Goal: Task Accomplishment & Management: Manage account settings

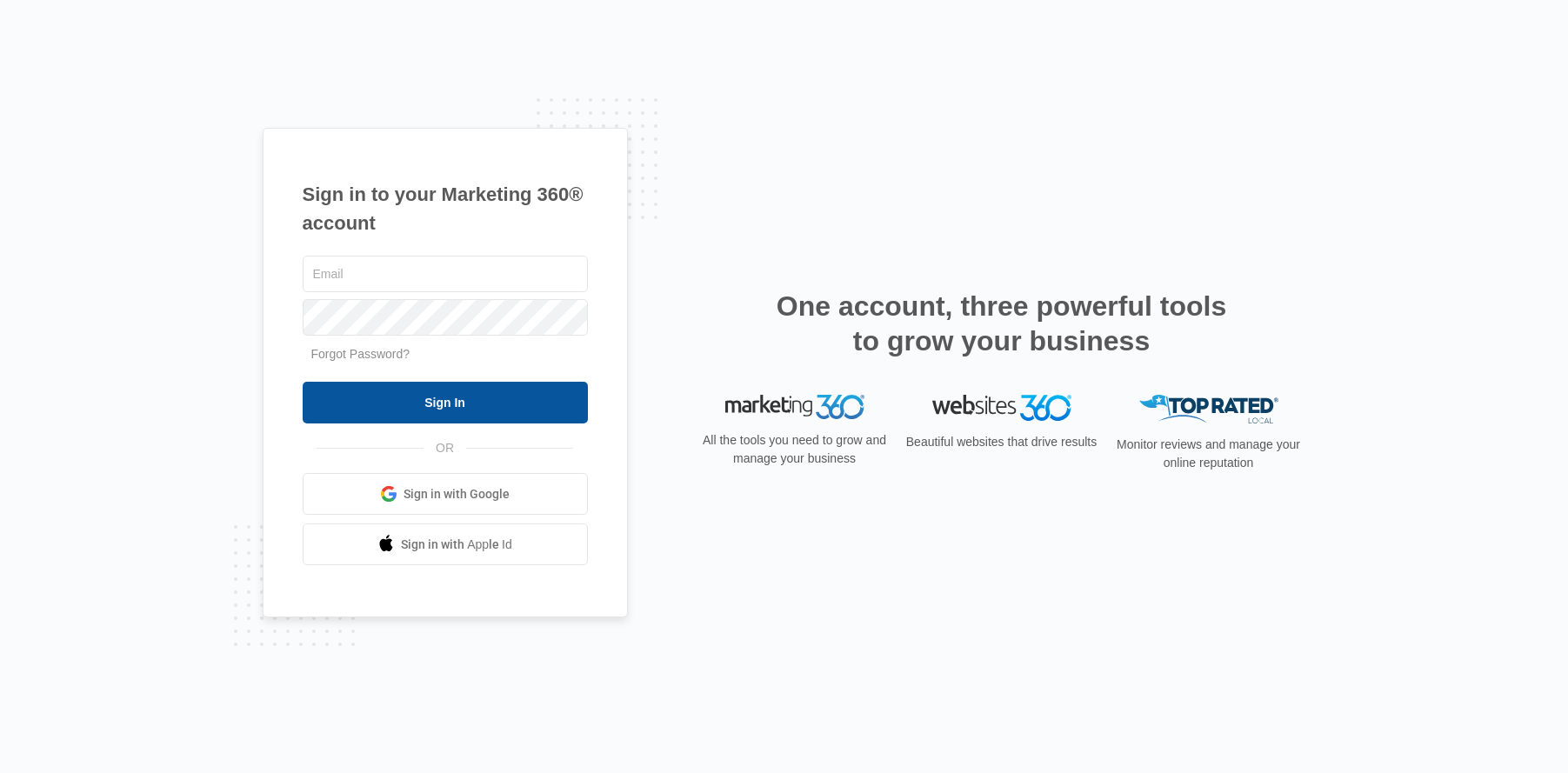
type input "[PERSON_NAME][EMAIL_ADDRESS][PERSON_NAME][DOMAIN_NAME]"
click at [478, 399] on input "Sign In" at bounding box center [445, 401] width 286 height 42
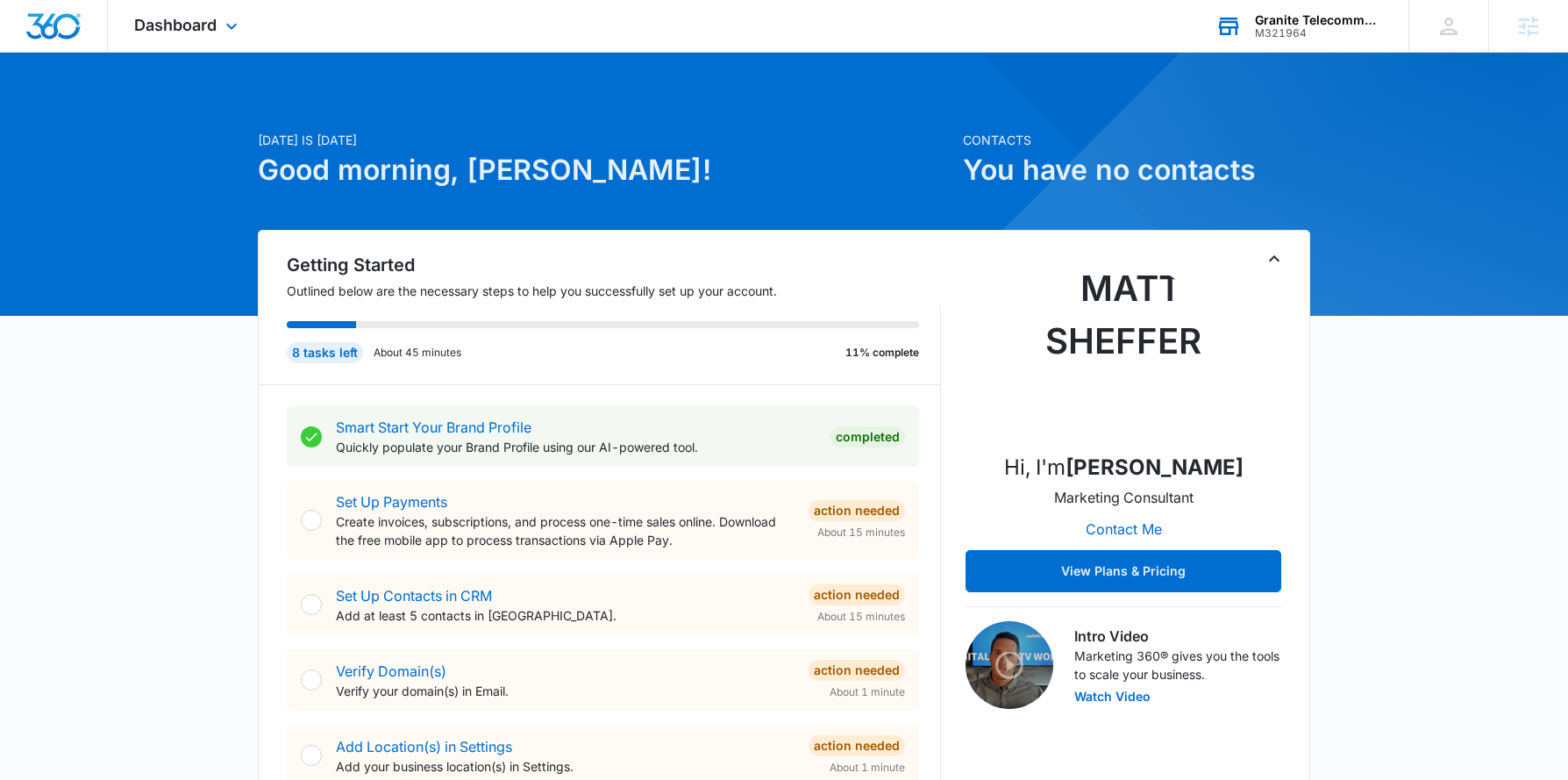
click at [1306, 36] on div "M321964" at bounding box center [1318, 33] width 128 height 13
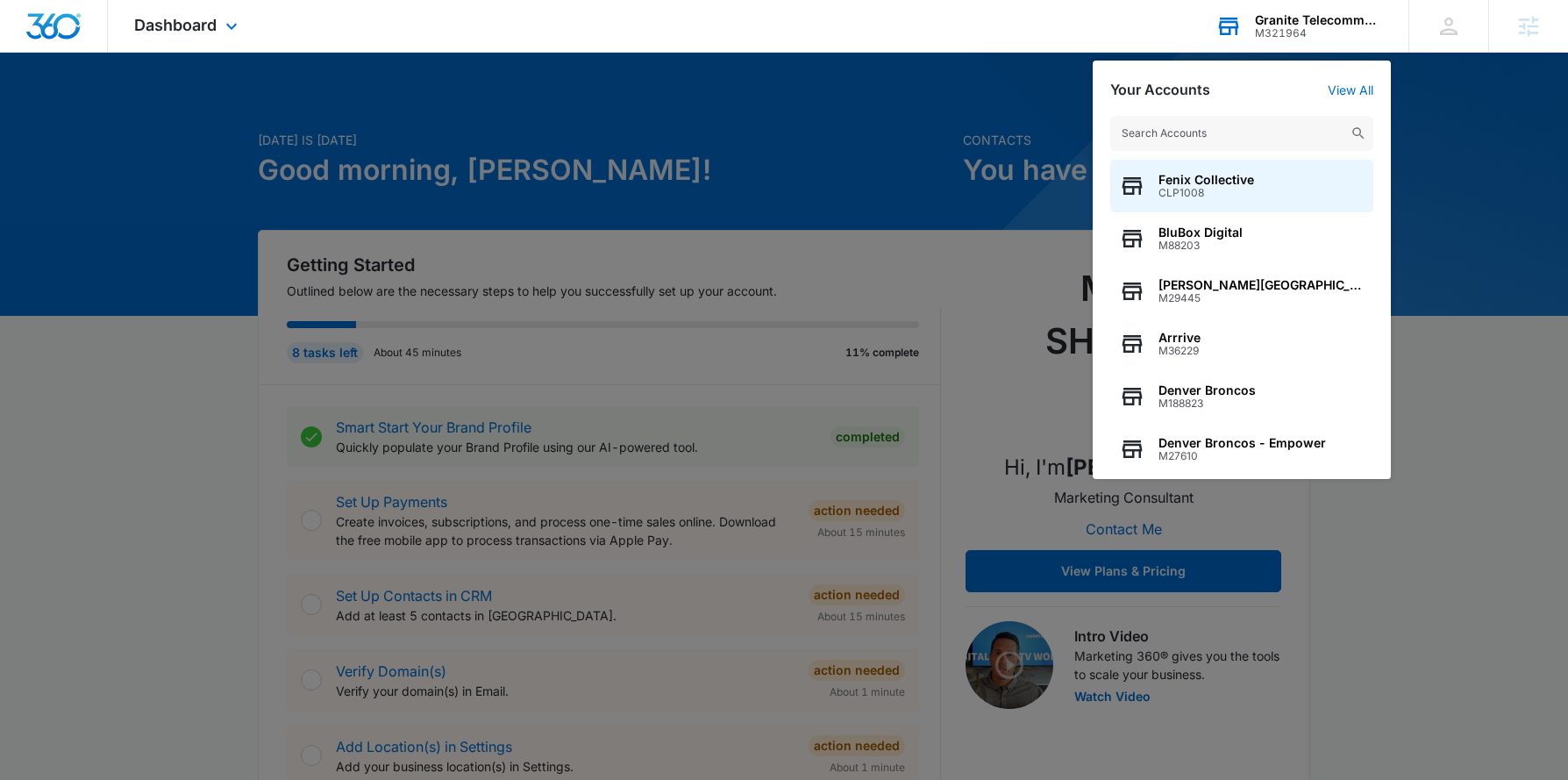
drag, startPoint x: 1223, startPoint y: 130, endPoint x: 1224, endPoint y: 112, distance: 18.0
click at [1224, 127] on input "text" at bounding box center [1242, 134] width 263 height 35
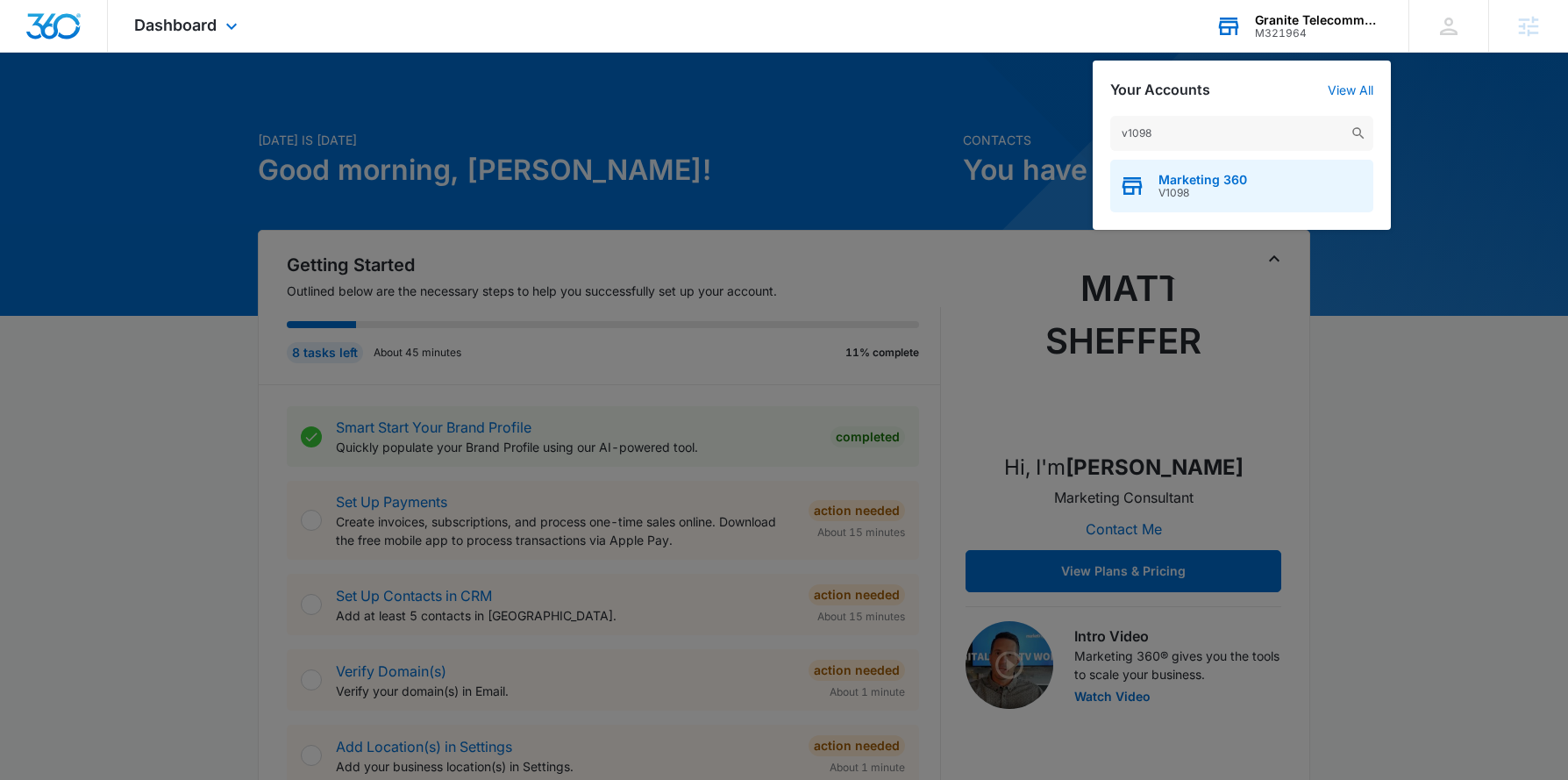
type input "v1098"
click at [1215, 178] on span "Marketing 360" at bounding box center [1202, 180] width 89 height 14
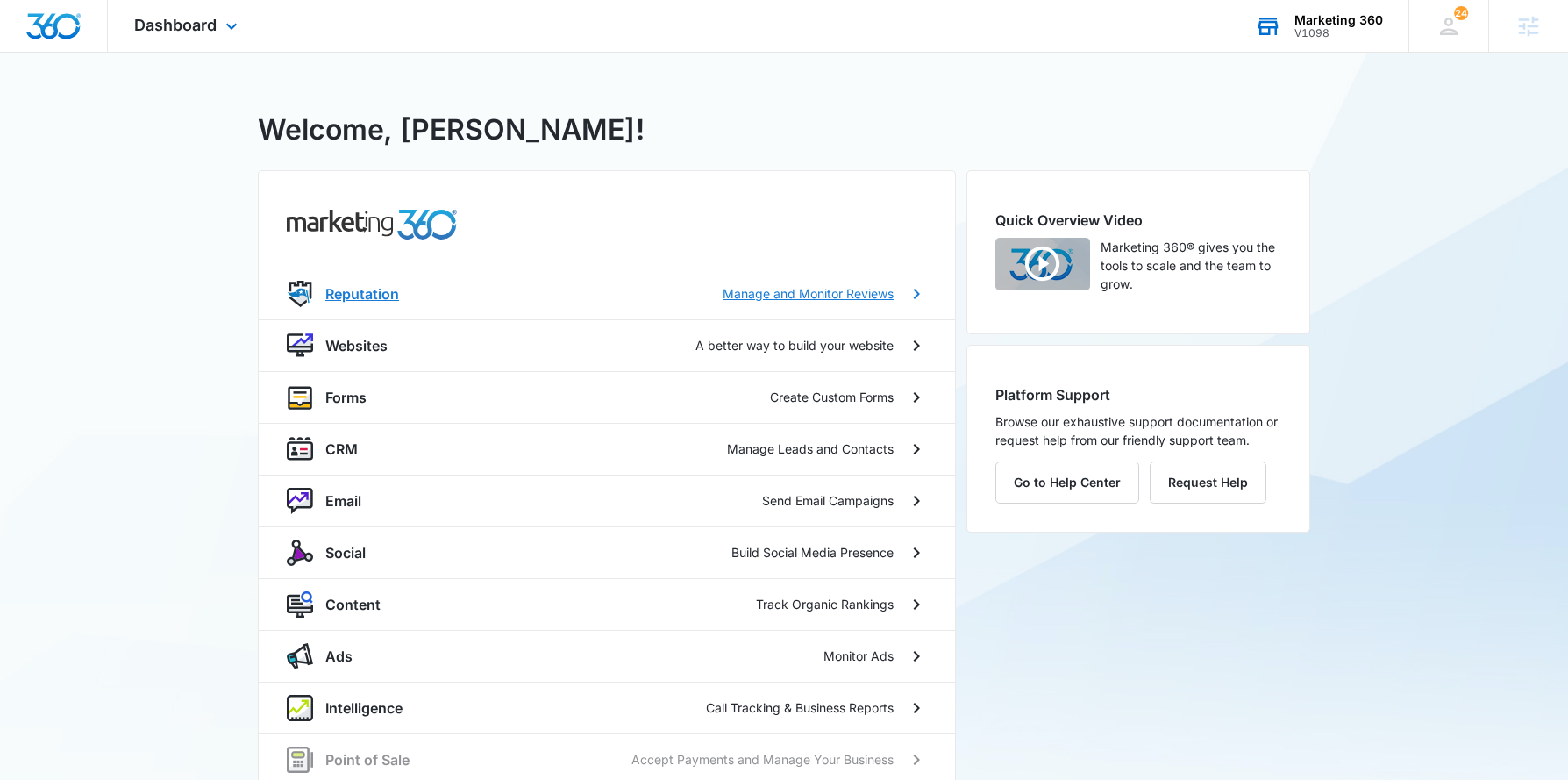
click at [351, 303] on p "Reputation" at bounding box center [361, 294] width 73 height 21
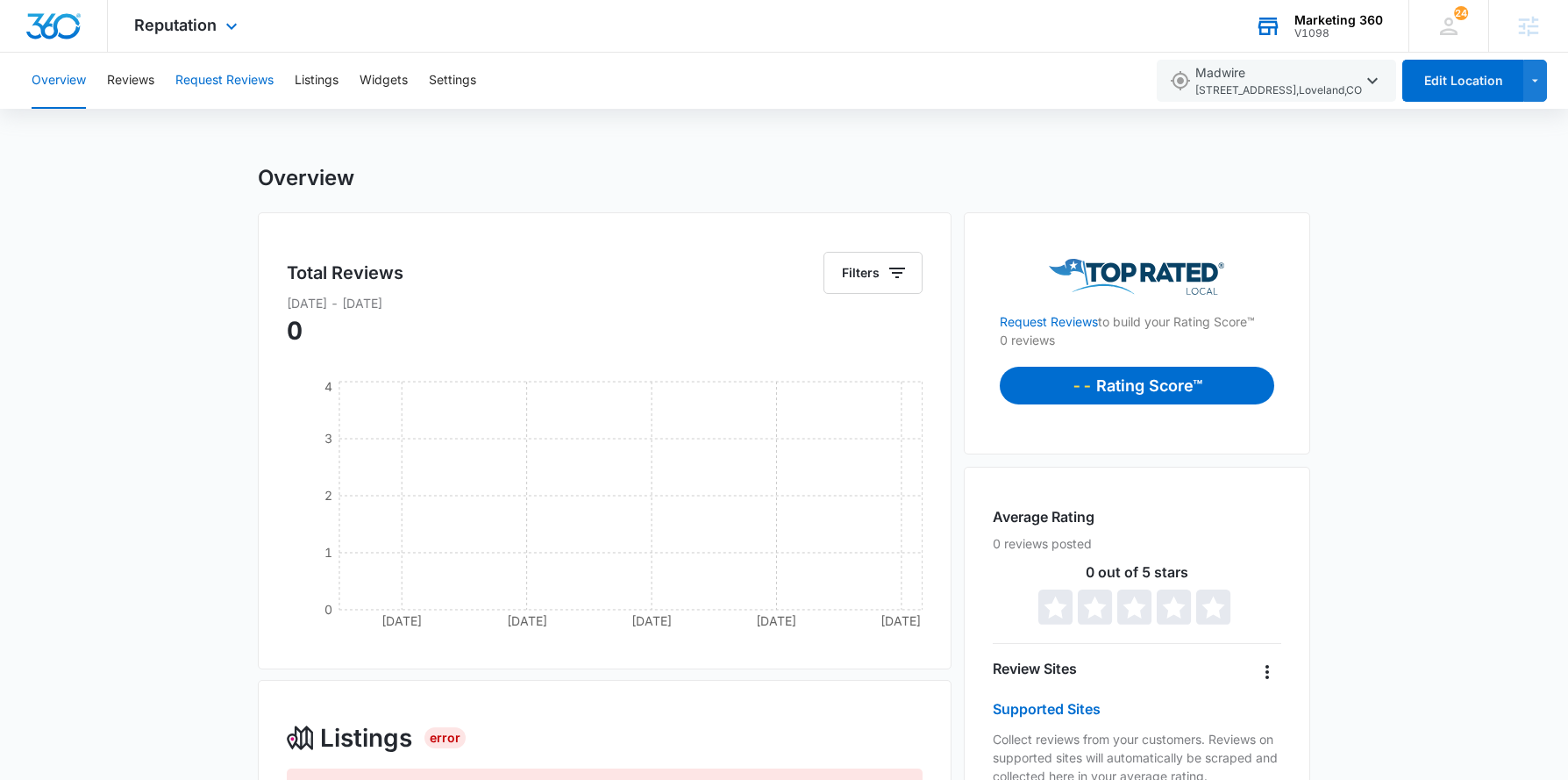
click at [228, 82] on button "Request Reviews" at bounding box center [224, 81] width 99 height 57
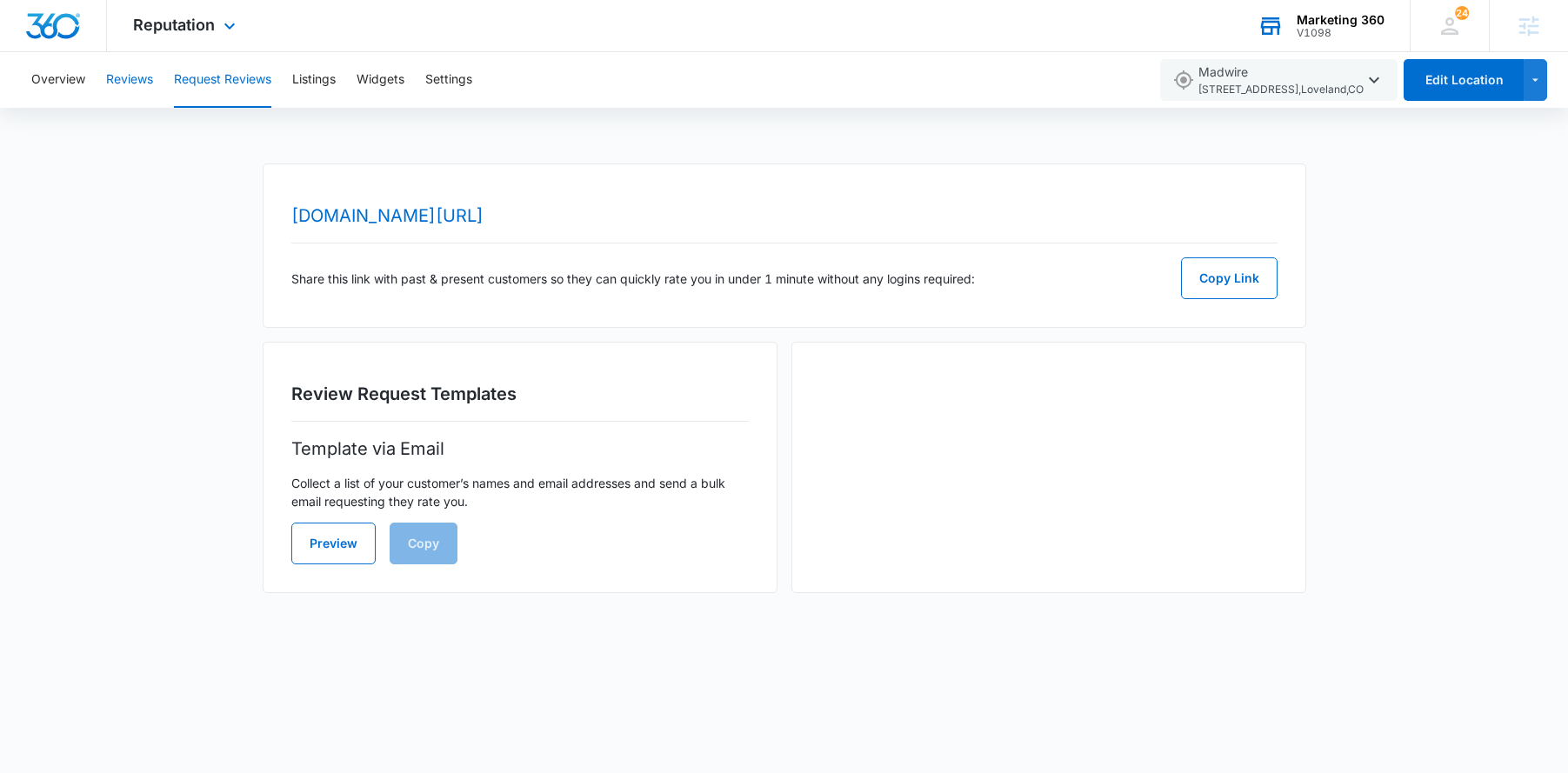
click at [118, 74] on button "Reviews" at bounding box center [130, 80] width 47 height 56
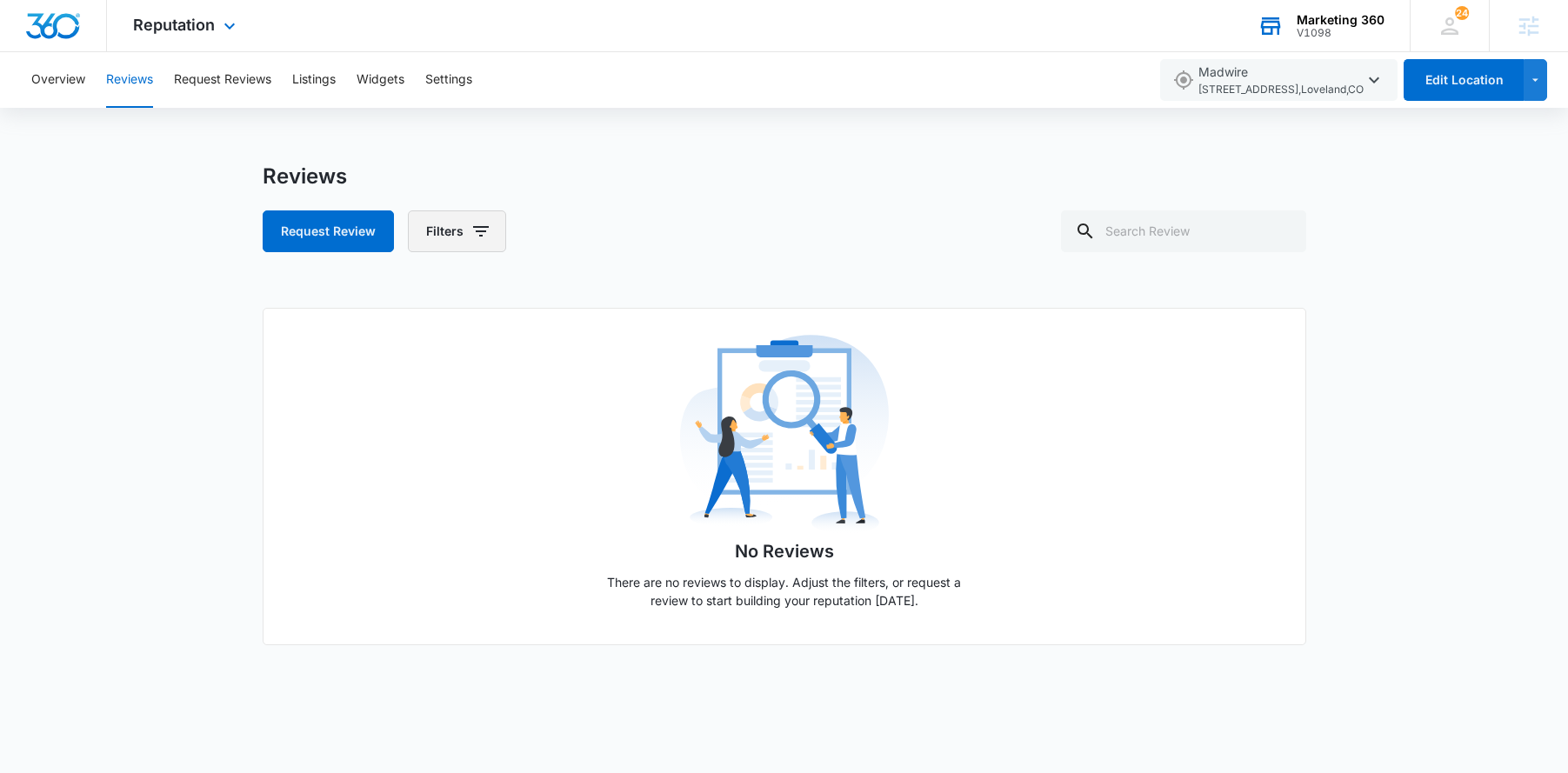
click at [481, 213] on button "Filters" at bounding box center [457, 230] width 99 height 42
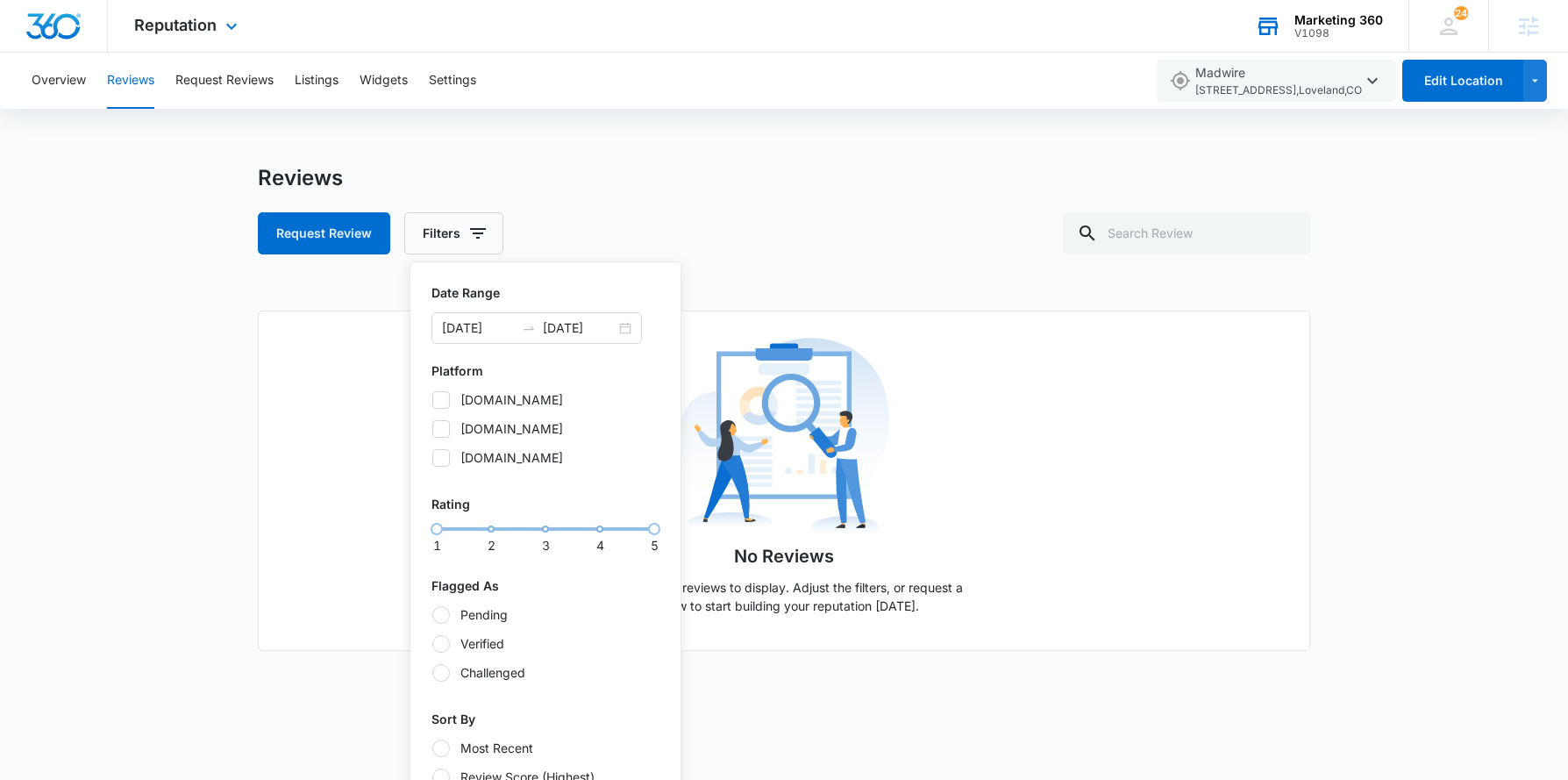
click at [154, 349] on div "Reviews Request Review Filters Date Range [DATE] [DATE] Platform [DOMAIN_NAME] …" at bounding box center [784, 426] width 1568 height 521
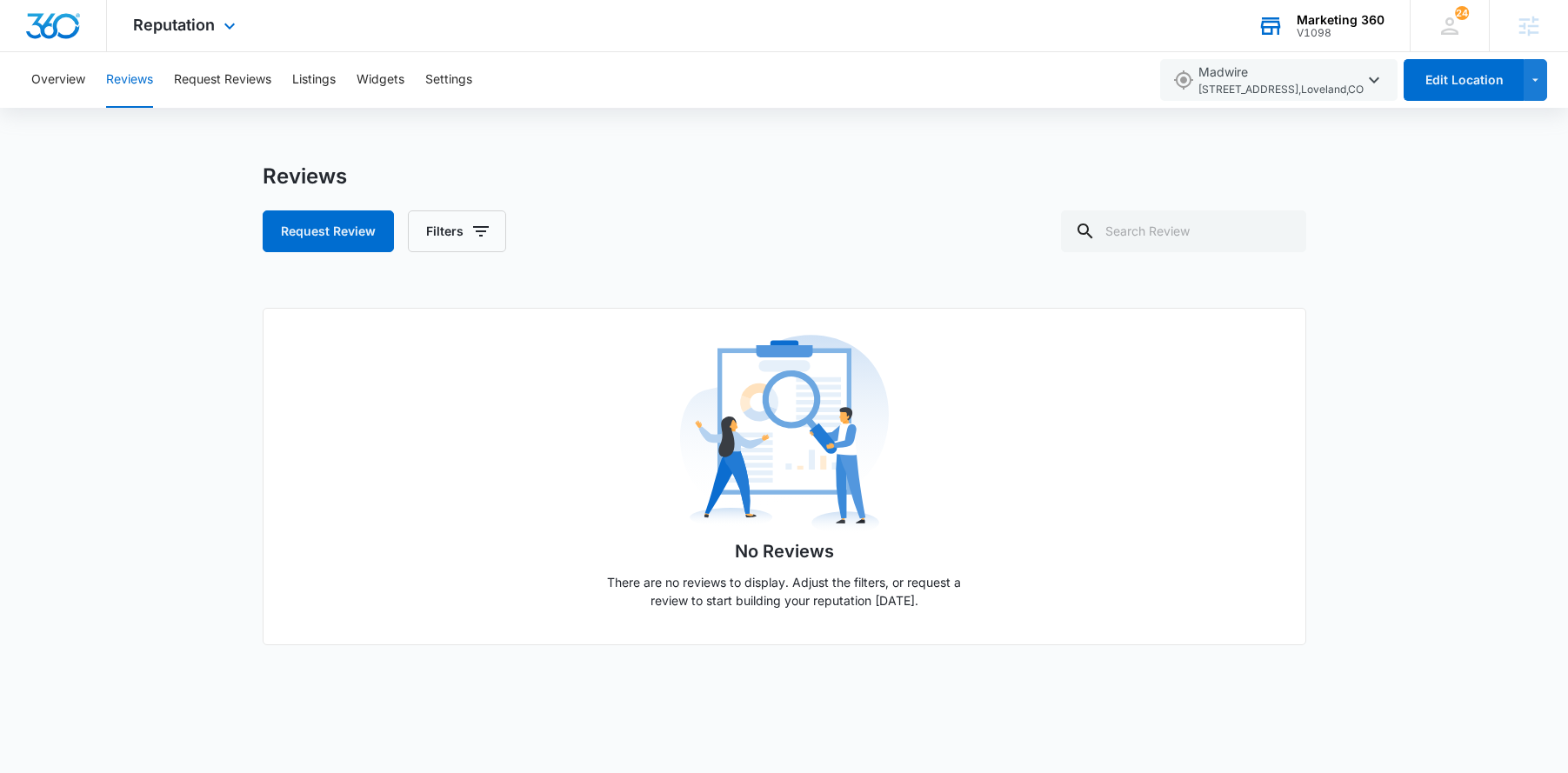
drag, startPoint x: 1428, startPoint y: 322, endPoint x: 1428, endPoint y: 287, distance: 35.0
click at [1428, 320] on div "Reviews Request Review Filters No Reviews There are no reviews to display. Adju…" at bounding box center [784, 422] width 1568 height 517
click at [68, 78] on button "Overview" at bounding box center [58, 80] width 54 height 56
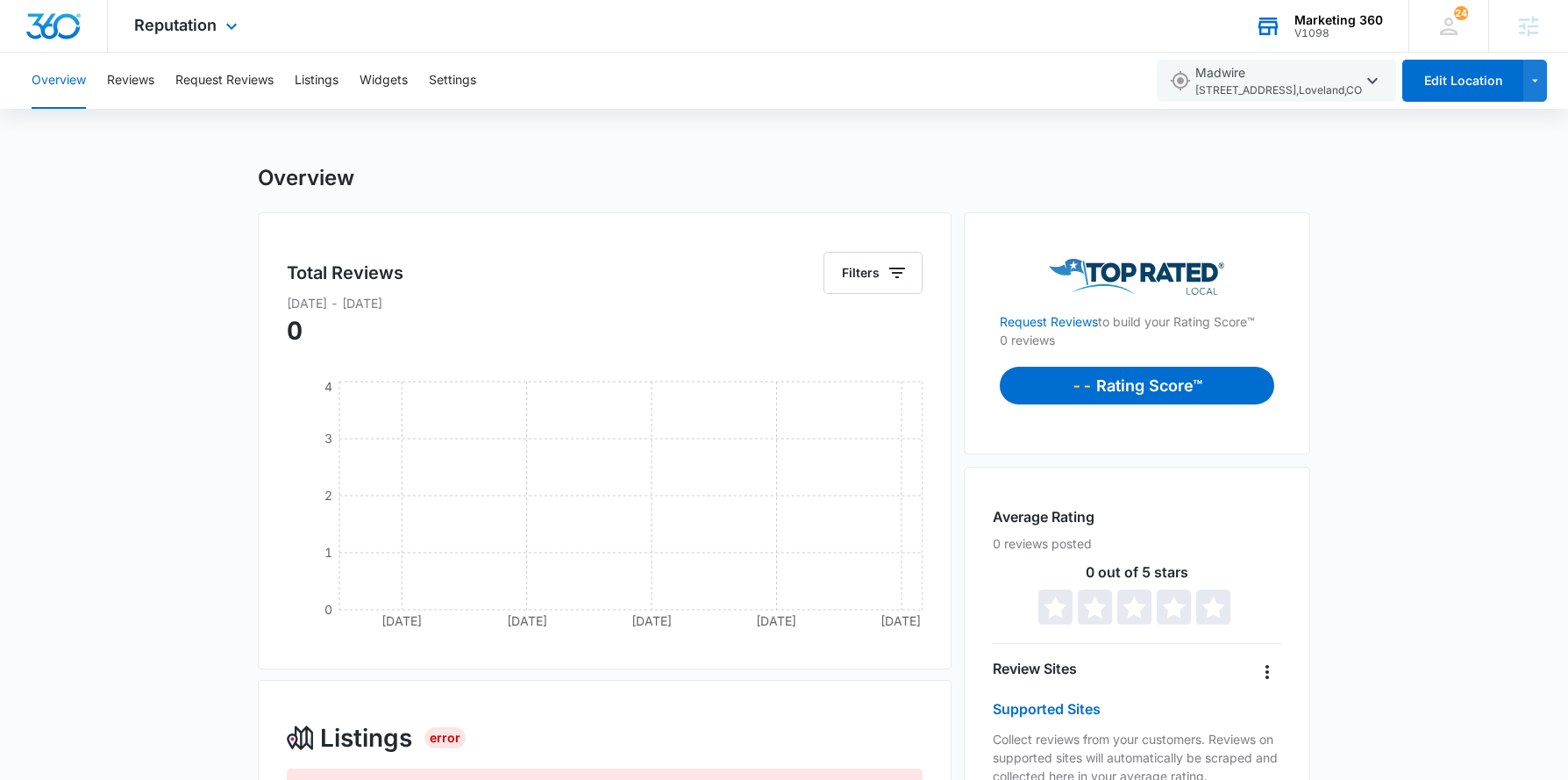
click at [1118, 384] on p "Rating Score™" at bounding box center [1148, 386] width 106 height 23
click at [142, 95] on button "Reviews" at bounding box center [131, 81] width 48 height 57
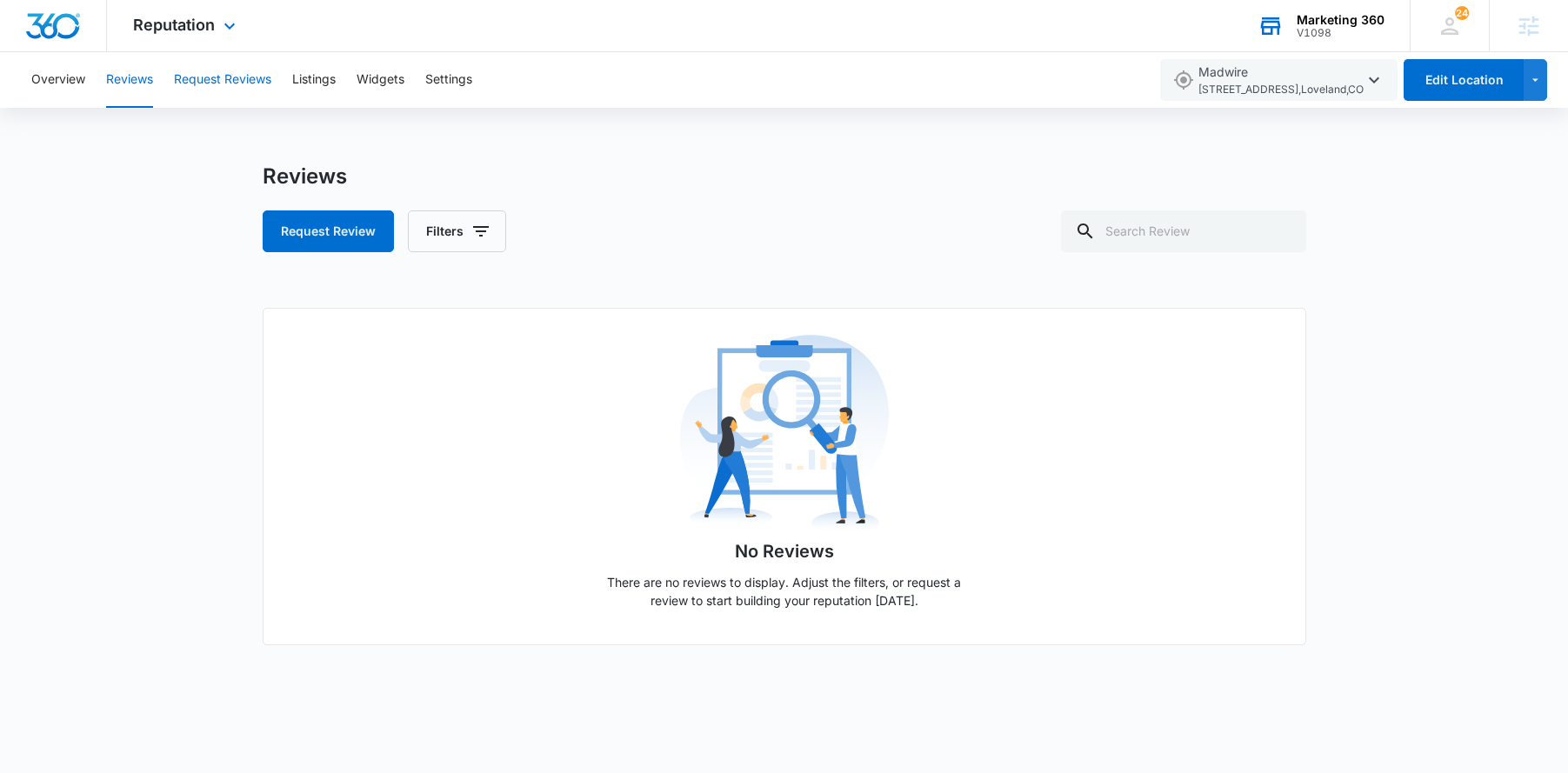
click at [227, 73] on button "Request Reviews" at bounding box center [223, 80] width 98 height 56
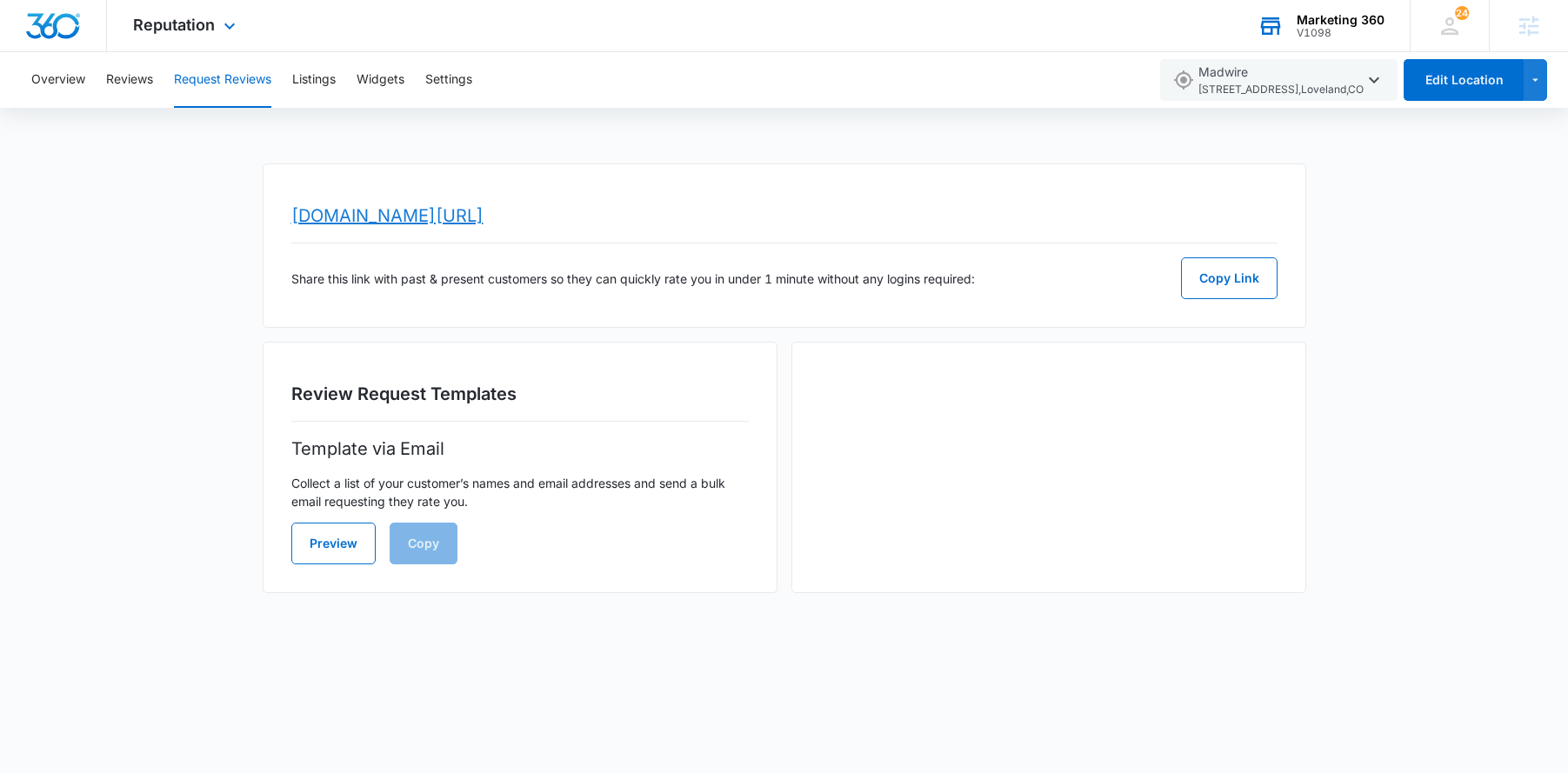
click at [395, 210] on link "[DOMAIN_NAME][URL]" at bounding box center [387, 216] width 193 height 21
click at [1369, 78] on icon "button" at bounding box center [1374, 80] width 21 height 21
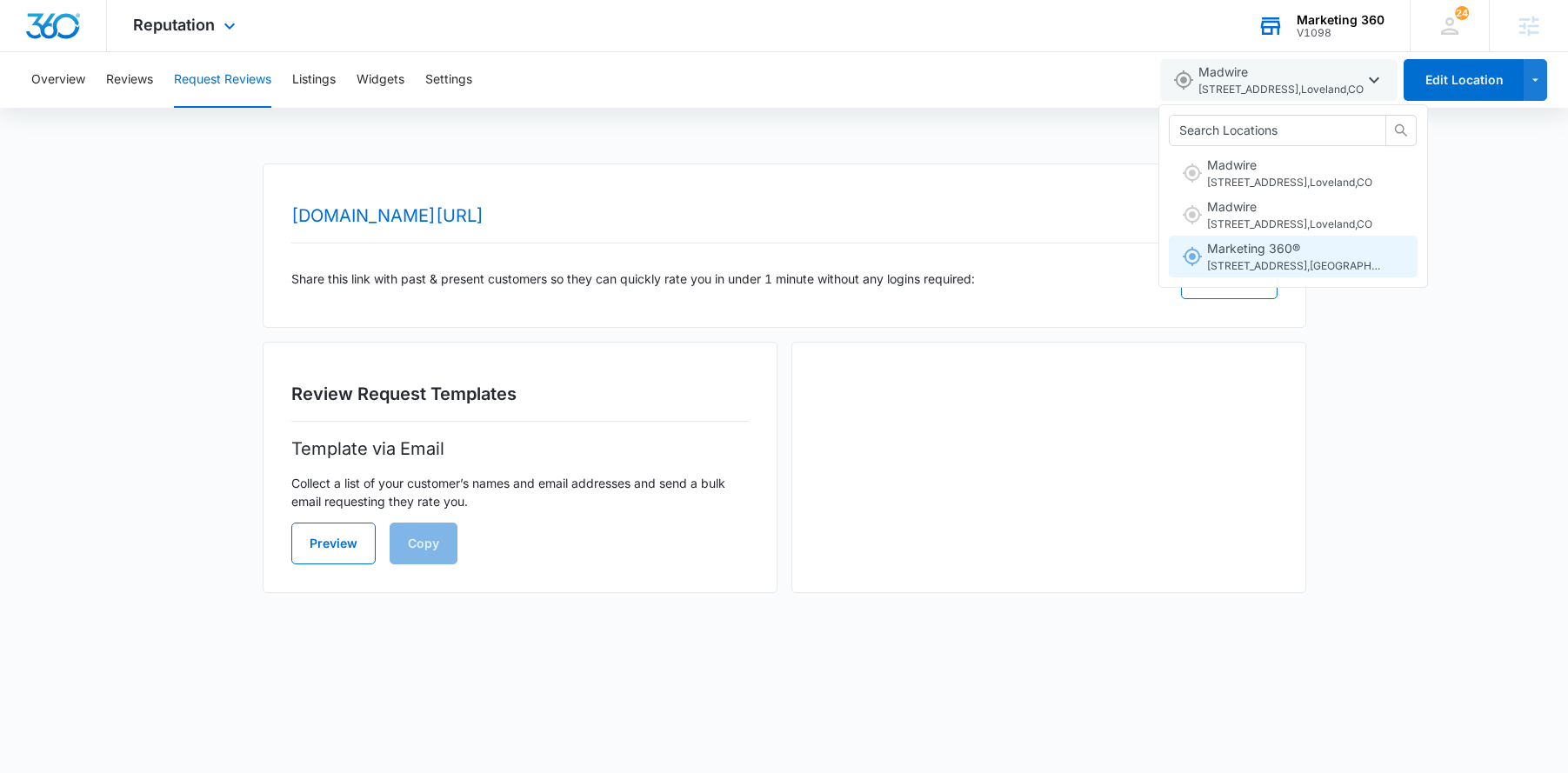
click at [1241, 253] on span "Marketing 360® [STREET_ADDRESS] , [GEOGRAPHIC_DATA][PERSON_NAME] , [GEOGRAPHIC_…" at bounding box center [1294, 256] width 174 height 36
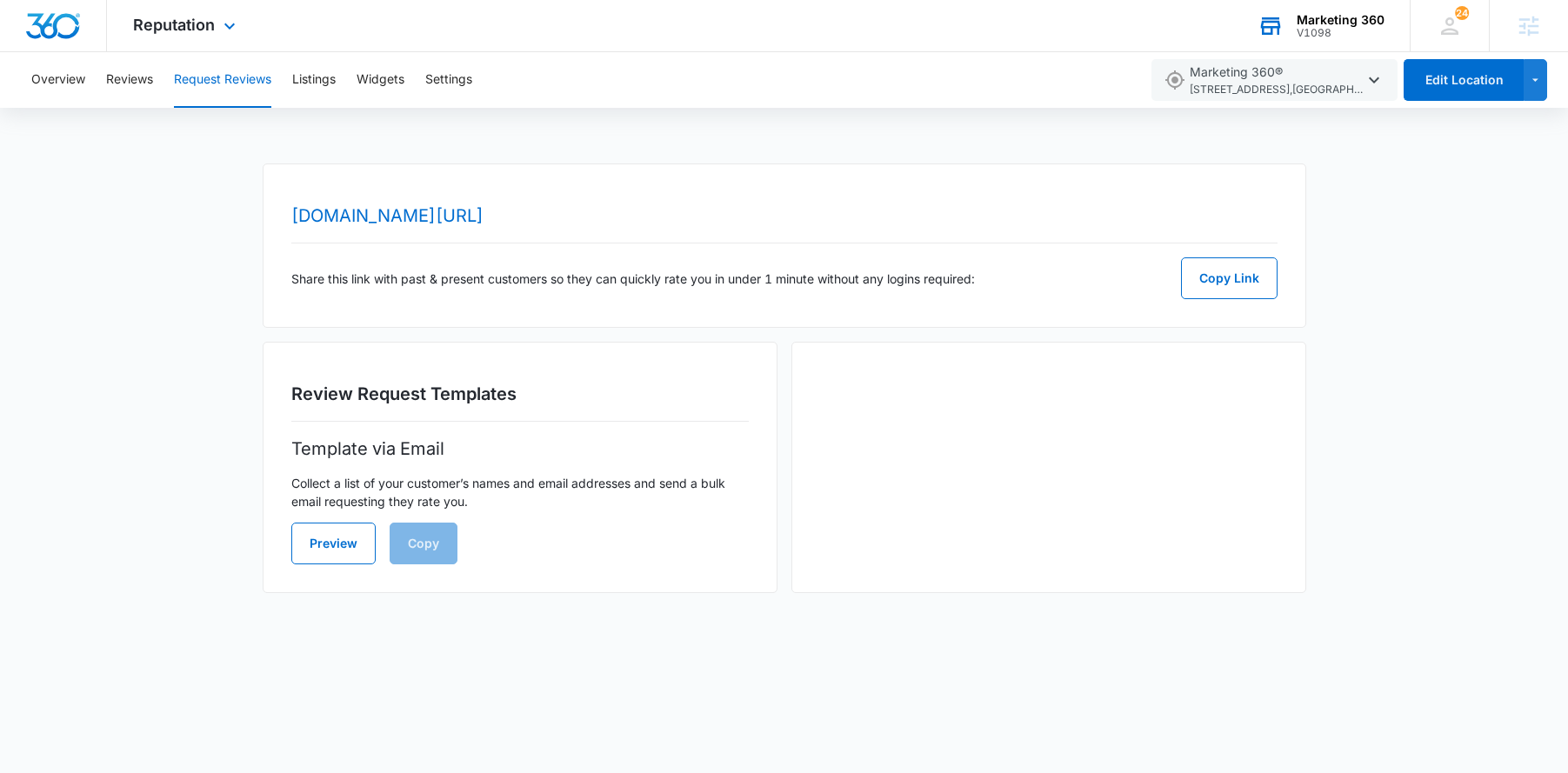
click at [1425, 256] on div "[DOMAIN_NAME][URL] Share this link with past & present customers so they can qu…" at bounding box center [784, 388] width 1568 height 450
click at [72, 27] on img "Dashboard" at bounding box center [53, 25] width 56 height 26
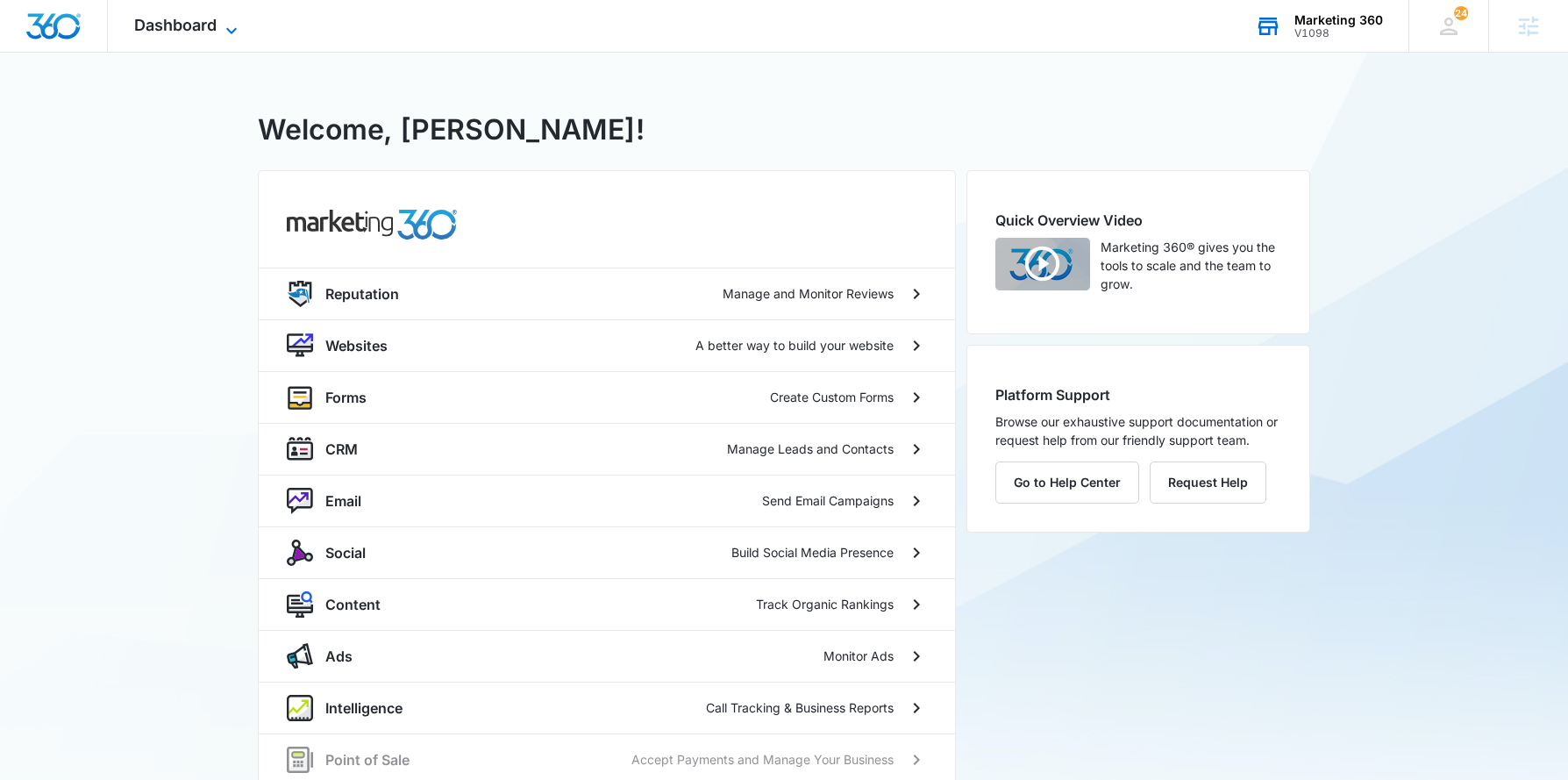
click at [241, 26] on icon at bounding box center [231, 31] width 21 height 21
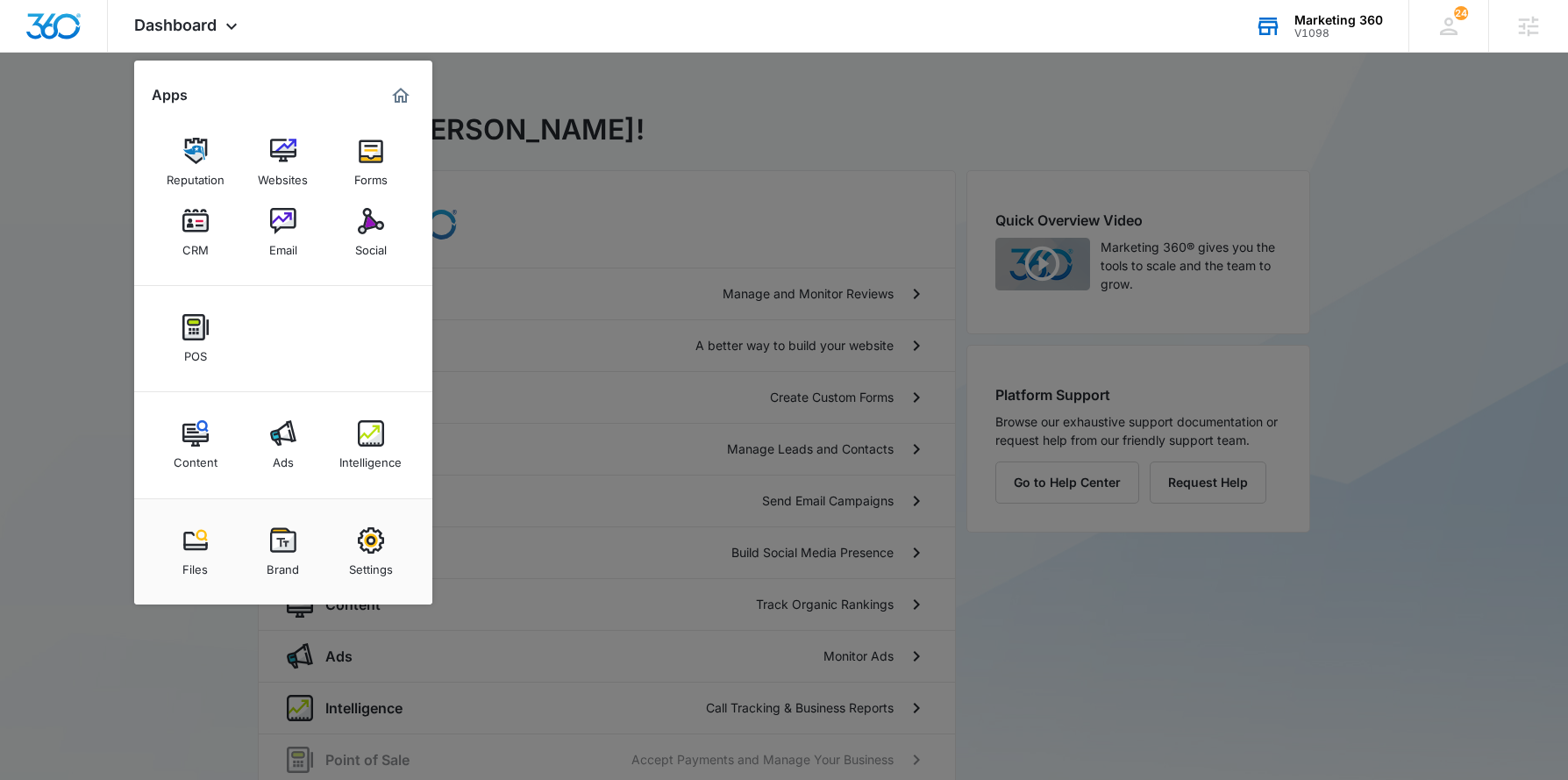
click at [601, 146] on div at bounding box center [784, 390] width 1568 height 780
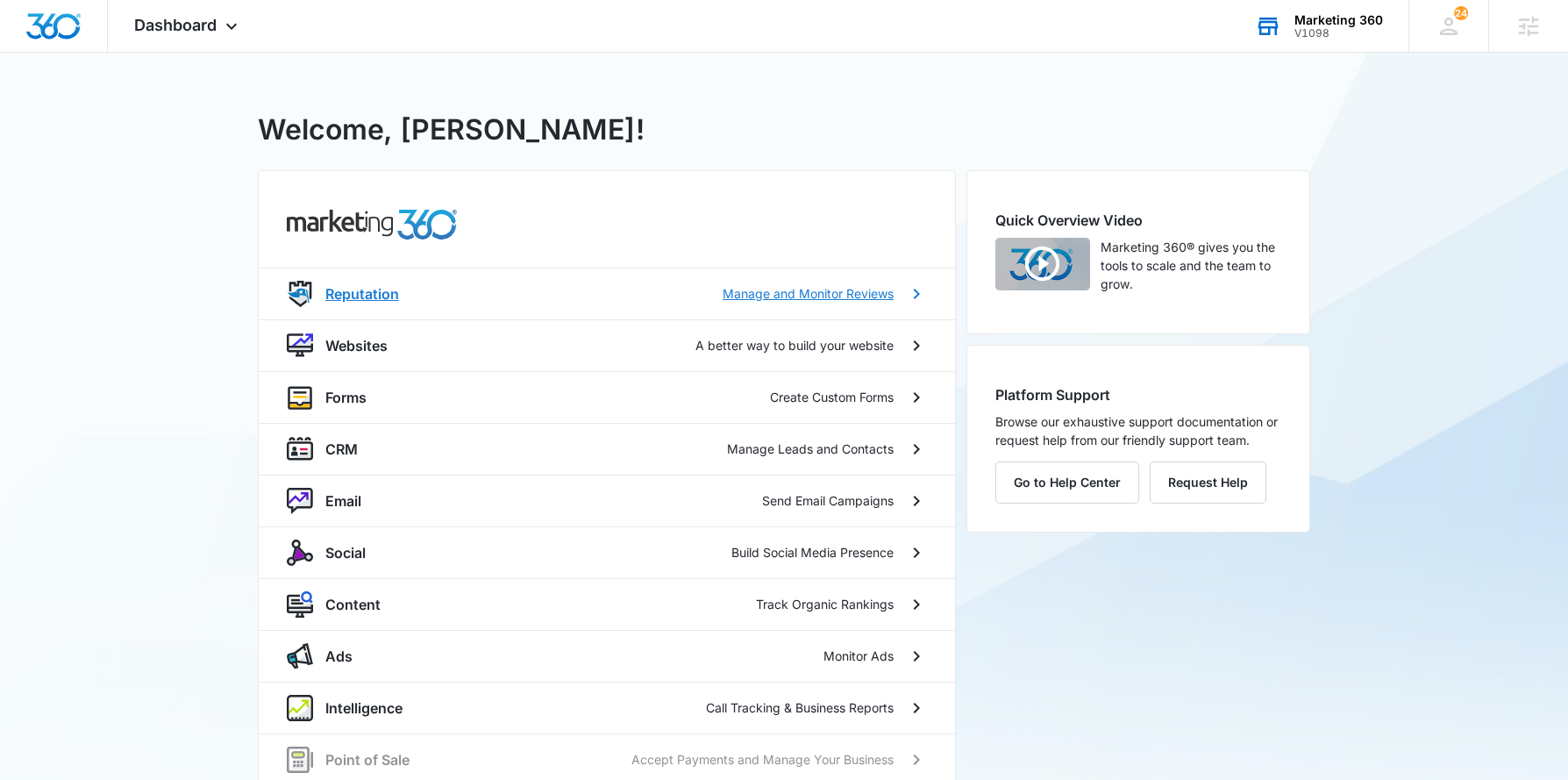
click at [346, 287] on p "Reputation" at bounding box center [361, 294] width 73 height 21
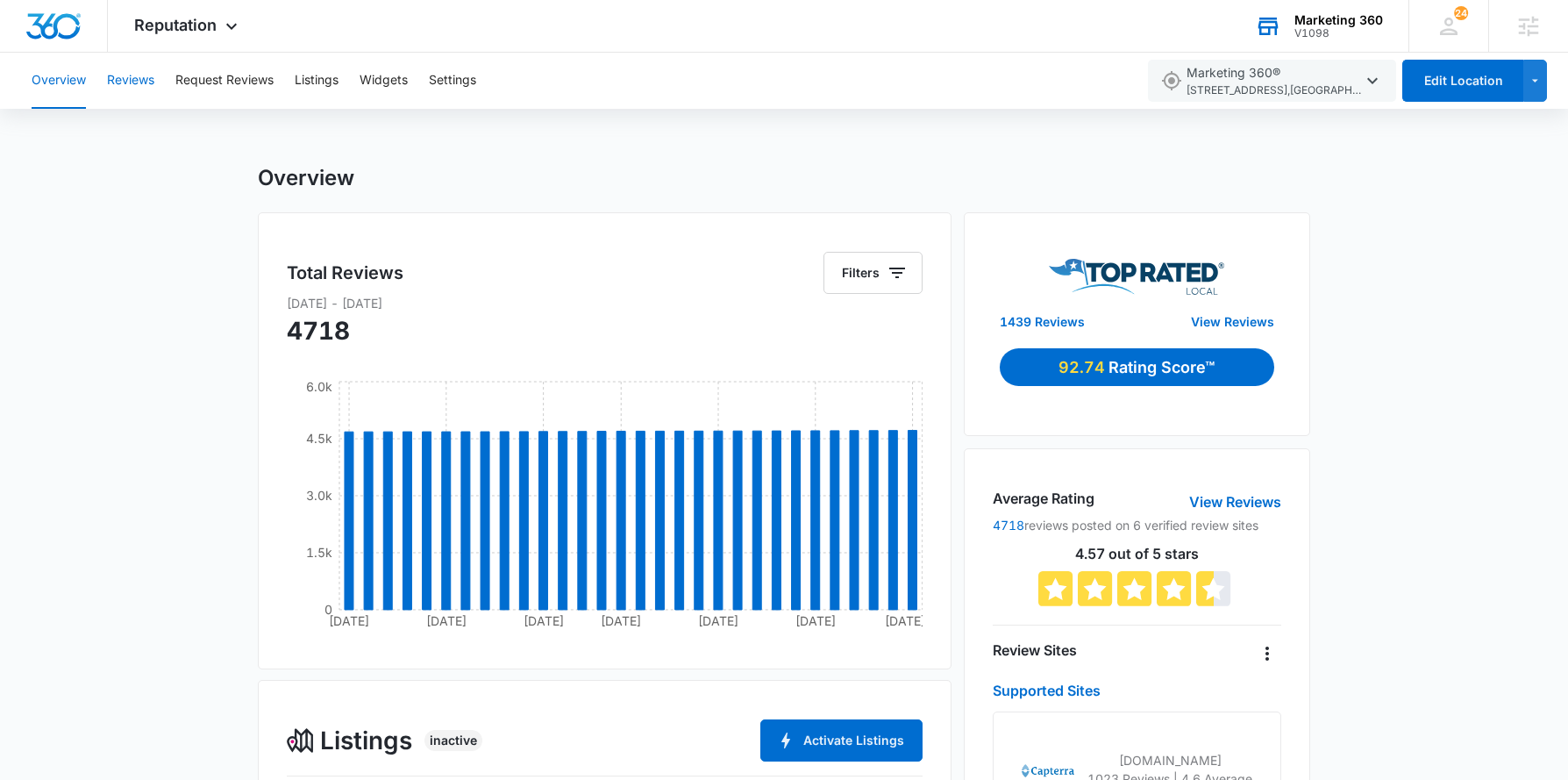
click at [134, 86] on button "Reviews" at bounding box center [131, 81] width 48 height 57
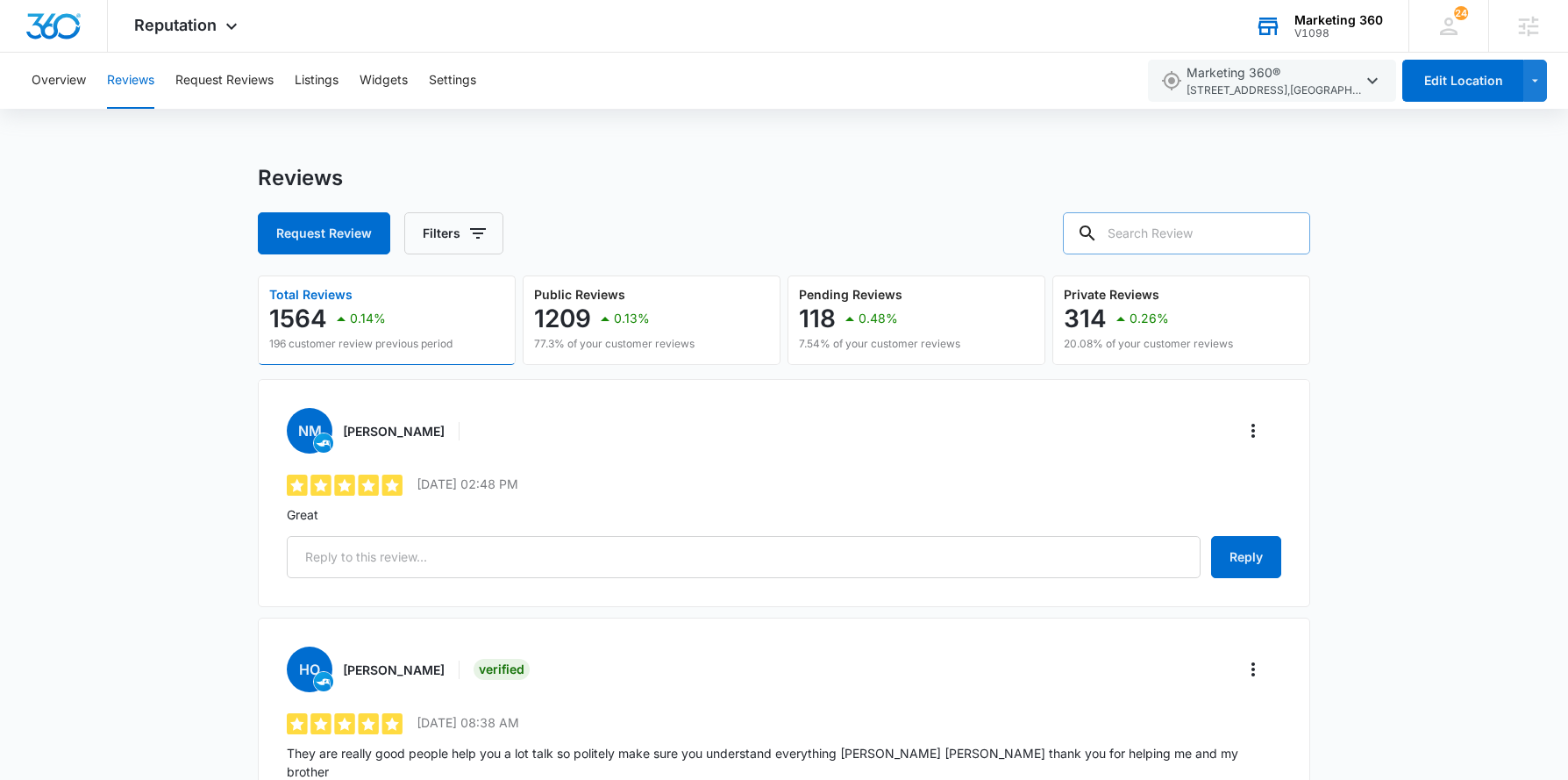
click at [1160, 229] on input "text" at bounding box center [1186, 232] width 247 height 42
